Goal: Communication & Community: Answer question/provide support

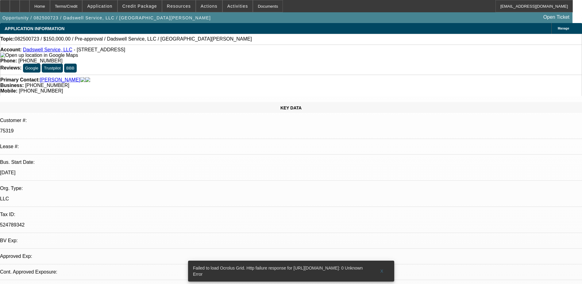
select select "0"
select select "2"
select select "0.1"
select select "1"
select select "4"
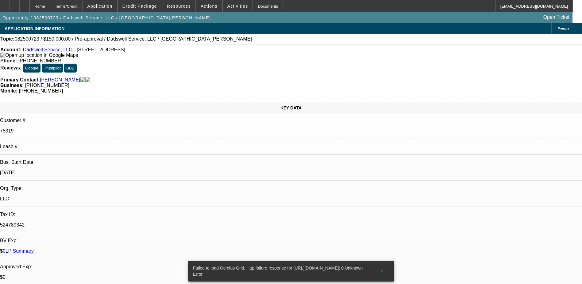
select select "2"
radio input "true"
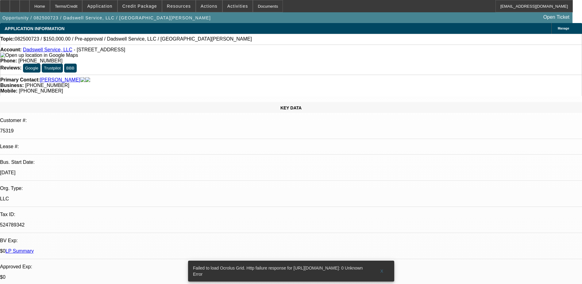
type textarea "ALL THREE PAID OFF DEALS, GOOD CUSTOMER, WITH GOOD PAY HISTORY ON ALL CONTRACTS…"
radio input "false"
radio input "true"
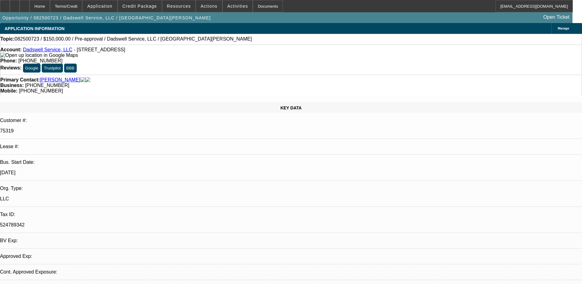
select select "0"
select select "2"
select select "0.1"
select select "1"
select select "2"
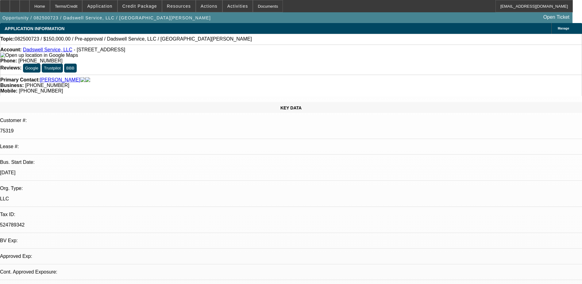
select select "4"
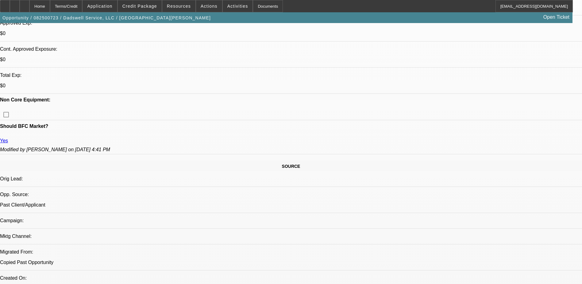
scroll to position [276, 0]
